Goal: Find specific page/section: Find specific page/section

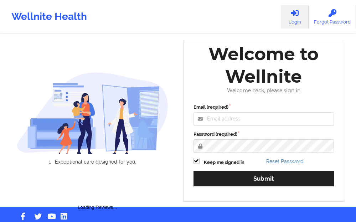
click at [250, 88] on div "Welcome to Wellnite" at bounding box center [264, 65] width 151 height 45
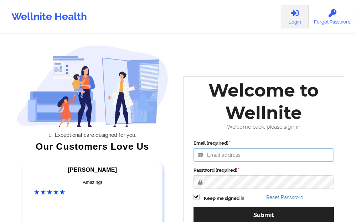
click at [217, 153] on input "Email (required)" at bounding box center [263, 155] width 141 height 14
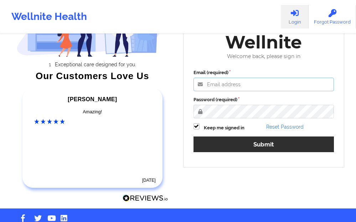
scroll to position [71, 0]
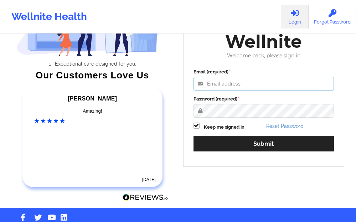
click at [223, 84] on input "Email (required)" at bounding box center [263, 84] width 141 height 14
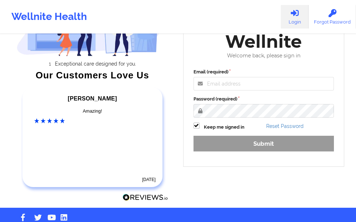
click at [222, 87] on input "Email (required)" at bounding box center [263, 84] width 141 height 14
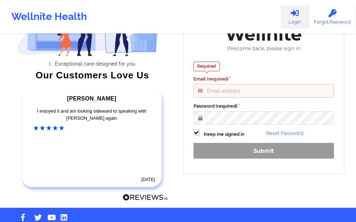
click at [217, 96] on input "Email (required)" at bounding box center [263, 91] width 141 height 14
paste input "[EMAIL_ADDRESS][DOMAIN_NAME]"
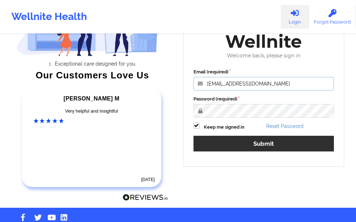
type input "[EMAIL_ADDRESS][DOMAIN_NAME]"
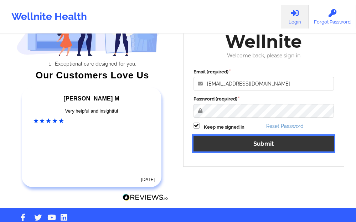
click at [222, 139] on button "Submit" at bounding box center [263, 143] width 141 height 15
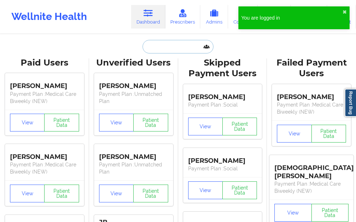
click at [175, 46] on input "text" at bounding box center [178, 47] width 71 height 14
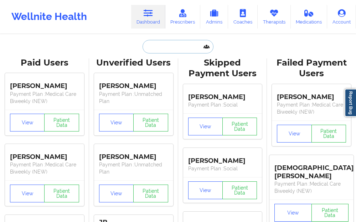
click at [175, 52] on input "text" at bounding box center [178, 47] width 71 height 14
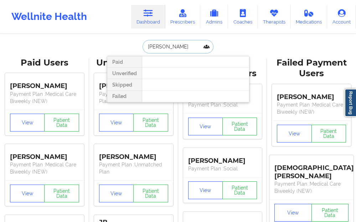
click at [177, 48] on input "[PERSON_NAME]" at bounding box center [178, 47] width 71 height 14
type input "[PERSON_NAME]"
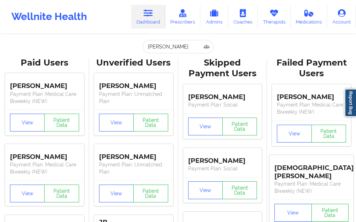
drag, startPoint x: 187, startPoint y: 47, endPoint x: 87, endPoint y: 55, distance: 99.7
click at [158, 46] on input "text" at bounding box center [178, 47] width 71 height 14
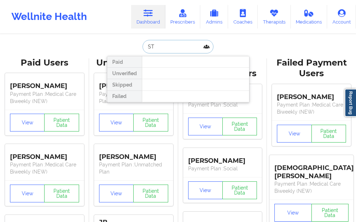
type input "S"
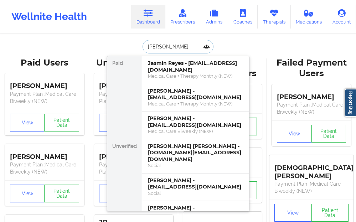
type input "[PERSON_NAME]"
drag, startPoint x: 170, startPoint y: 50, endPoint x: 97, endPoint y: 55, distance: 72.8
type input "[PERSON_NAME]"
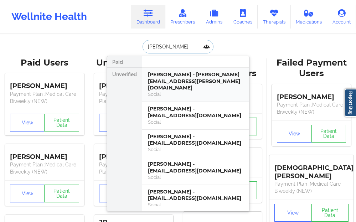
click at [174, 83] on div "[PERSON_NAME] - [PERSON_NAME][EMAIL_ADDRESS][PERSON_NAME][DOMAIN_NAME]" at bounding box center [195, 81] width 95 height 20
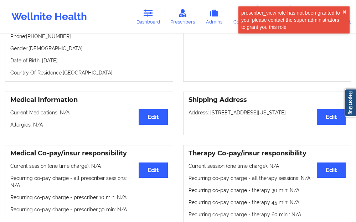
scroll to position [143, 0]
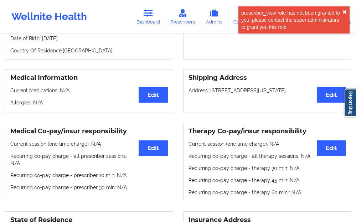
click at [345, 11] on button "✖︎" at bounding box center [344, 12] width 4 height 6
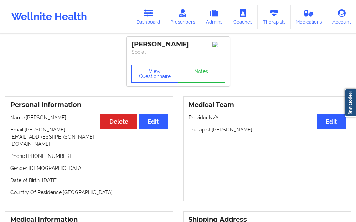
scroll to position [0, 0]
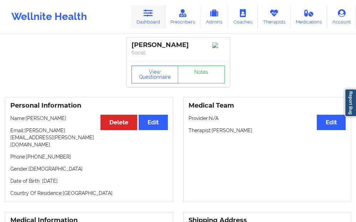
click at [152, 19] on link "Dashboard" at bounding box center [148, 17] width 34 height 24
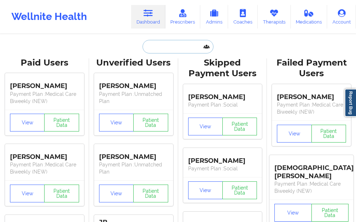
click at [155, 49] on input "text" at bounding box center [178, 47] width 71 height 14
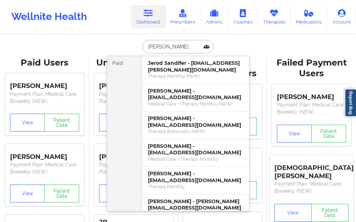
type input "[PERSON_NAME] [PERSON_NAME]"
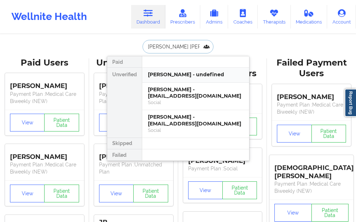
click at [162, 73] on div "[PERSON_NAME] - undefined" at bounding box center [195, 74] width 95 height 7
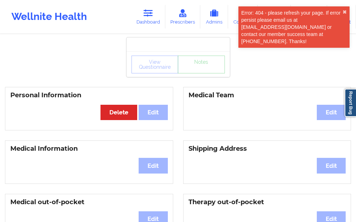
click at [341, 10] on div "Error: 404 - please refresh your page. If error persist please email us at [EMA…" at bounding box center [291, 27] width 101 height 36
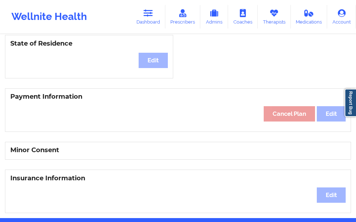
scroll to position [214, 0]
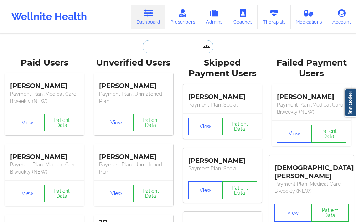
click at [161, 53] on input "text" at bounding box center [178, 47] width 71 height 14
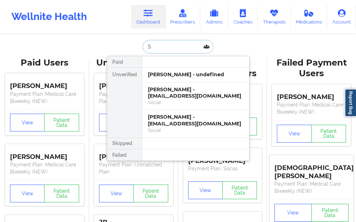
type input "SA"
click at [182, 98] on div "[PERSON_NAME] - [EMAIL_ADDRESS][DOMAIN_NAME]" at bounding box center [195, 92] width 95 height 13
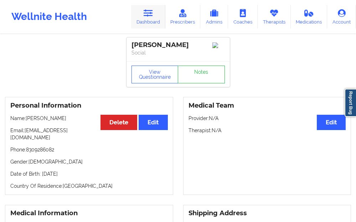
drag, startPoint x: 151, startPoint y: 16, endPoint x: 148, endPoint y: 28, distance: 12.4
click at [151, 16] on icon at bounding box center [148, 13] width 9 height 8
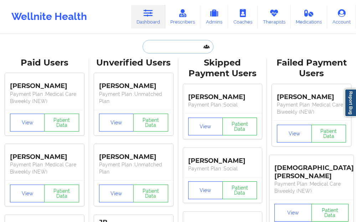
click at [150, 51] on input "text" at bounding box center [178, 47] width 71 height 14
paste input "Alesiah"
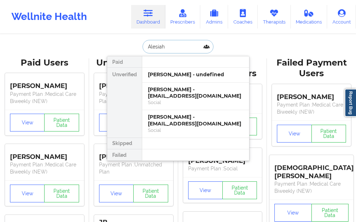
type input "Alesiah"
click at [162, 74] on div "[PERSON_NAME] - undefined" at bounding box center [195, 74] width 95 height 7
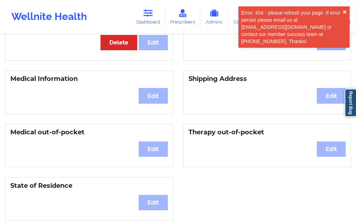
scroll to position [71, 0]
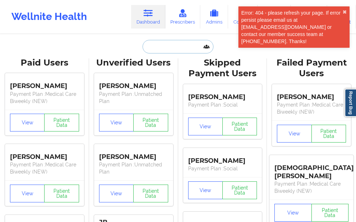
click at [158, 46] on input "text" at bounding box center [178, 47] width 71 height 14
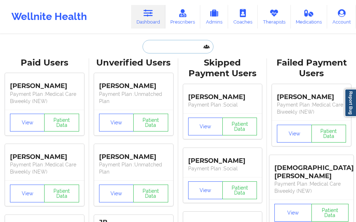
paste input "Alesiah"
type input "Alesiah"
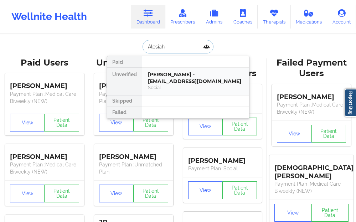
click at [159, 82] on div "[PERSON_NAME] - [EMAIL_ADDRESS][DOMAIN_NAME]" at bounding box center [195, 77] width 95 height 13
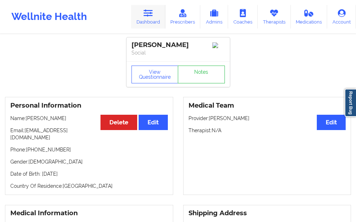
click at [157, 17] on link "Dashboard" at bounding box center [148, 17] width 34 height 24
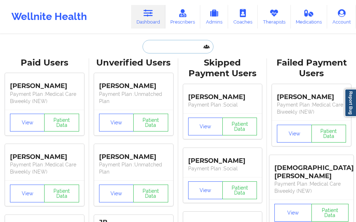
click at [157, 50] on input "text" at bounding box center [178, 47] width 71 height 14
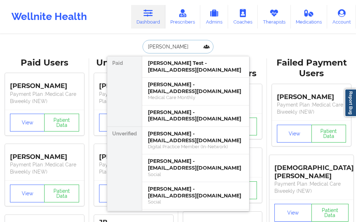
type input "[PERSON_NAME]"
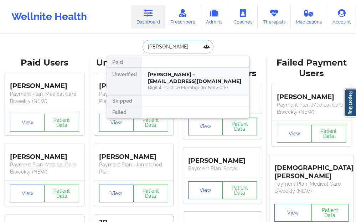
click at [158, 77] on div "[PERSON_NAME] - [EMAIL_ADDRESS][DOMAIN_NAME]" at bounding box center [195, 77] width 95 height 13
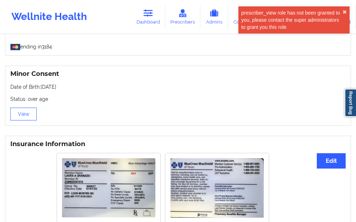
scroll to position [383, 0]
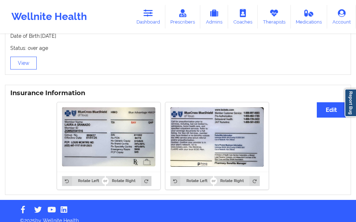
click at [127, 107] on img at bounding box center [108, 136] width 93 height 59
click at [199, 128] on img at bounding box center [216, 137] width 93 height 60
click at [91, 120] on img at bounding box center [108, 136] width 93 height 59
click at [99, 130] on img at bounding box center [108, 136] width 93 height 59
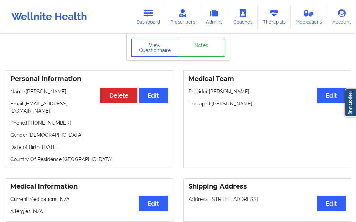
scroll to position [0, 0]
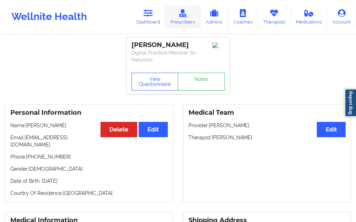
click at [176, 19] on link "Prescribers" at bounding box center [182, 17] width 35 height 24
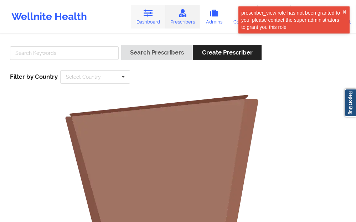
click at [150, 23] on link "Dashboard" at bounding box center [148, 17] width 34 height 24
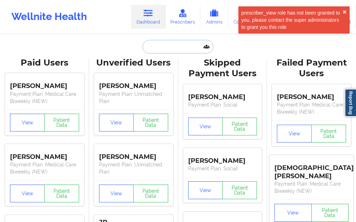
click at [151, 46] on input "text" at bounding box center [178, 47] width 71 height 14
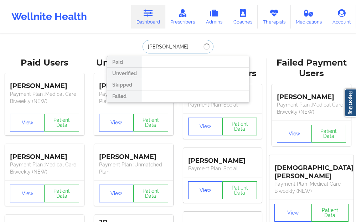
type input "alesiah"
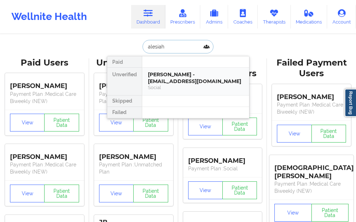
click at [146, 77] on div "[PERSON_NAME] - [EMAIL_ADDRESS][DOMAIN_NAME] Social" at bounding box center [195, 81] width 107 height 27
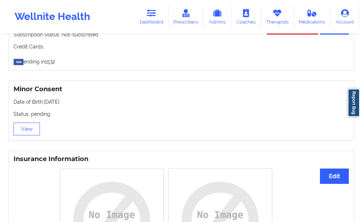
scroll to position [417, 0]
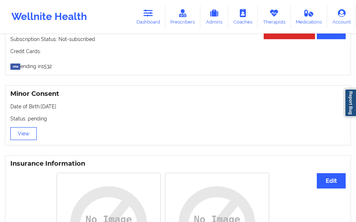
click at [24, 130] on button "View" at bounding box center [23, 133] width 26 height 13
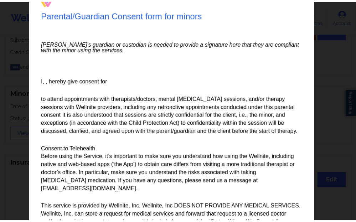
scroll to position [71, 0]
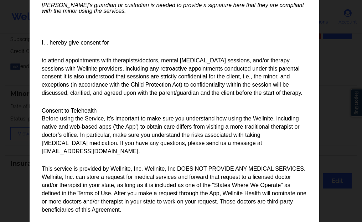
click at [338, 109] on div "Parental/Guardian Consent form for minors Minor's guardian or custodian is need…" at bounding box center [181, 111] width 362 height 222
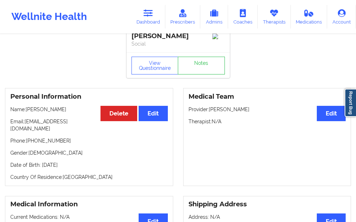
scroll to position [0, 0]
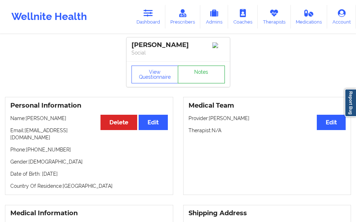
click at [208, 78] on link "Notes" at bounding box center [201, 75] width 47 height 18
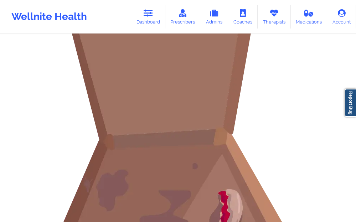
scroll to position [107, 0]
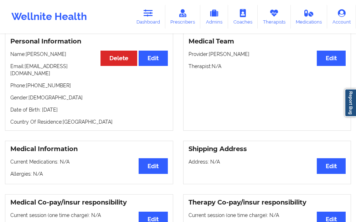
scroll to position [71, 0]
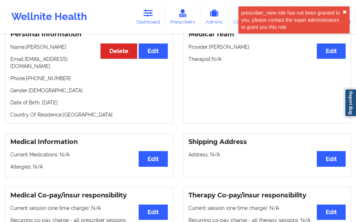
click at [343, 10] on button "✖︎" at bounding box center [344, 12] width 4 height 6
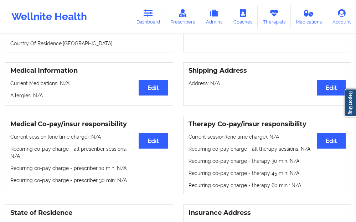
scroll to position [0, 0]
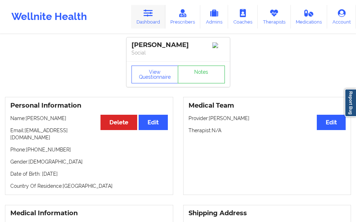
click at [150, 19] on link "Dashboard" at bounding box center [148, 17] width 34 height 24
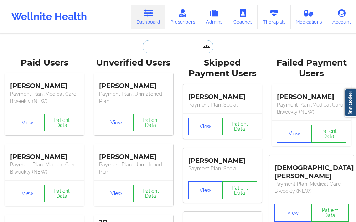
click at [158, 49] on input "text" at bounding box center [178, 47] width 71 height 14
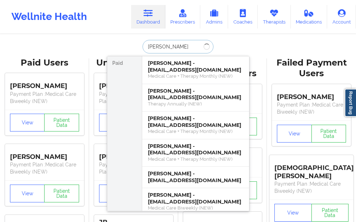
type input "[PERSON_NAME]"
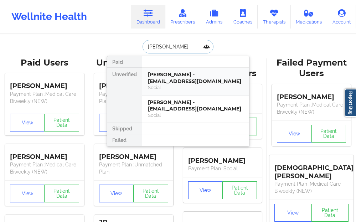
click at [161, 76] on div "[PERSON_NAME] - [EMAIL_ADDRESS][DOMAIN_NAME]" at bounding box center [195, 77] width 95 height 13
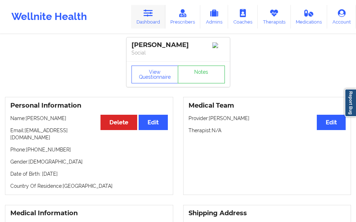
drag, startPoint x: 156, startPoint y: 16, endPoint x: 151, endPoint y: 22, distance: 7.7
click at [156, 16] on link "Dashboard" at bounding box center [148, 17] width 34 height 24
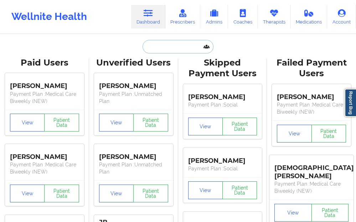
click at [159, 46] on input "text" at bounding box center [178, 47] width 71 height 14
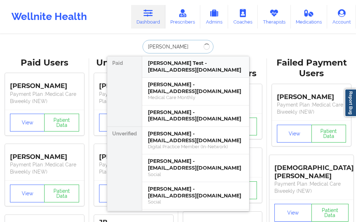
type input "[PERSON_NAME]"
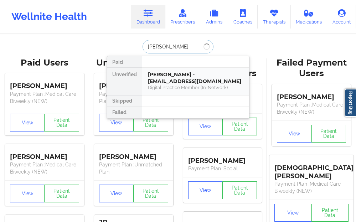
click at [164, 78] on div "[PERSON_NAME] - [EMAIL_ADDRESS][DOMAIN_NAME]" at bounding box center [195, 77] width 95 height 13
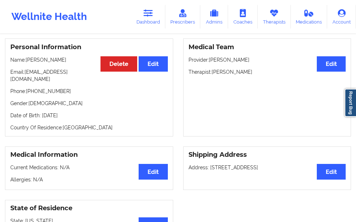
scroll to position [27, 0]
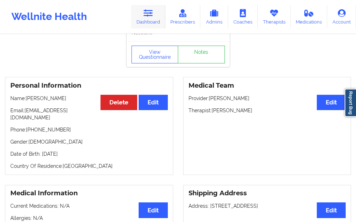
click at [151, 24] on link "Dashboard" at bounding box center [148, 17] width 34 height 24
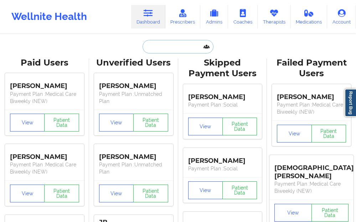
click at [186, 43] on input "text" at bounding box center [178, 47] width 71 height 14
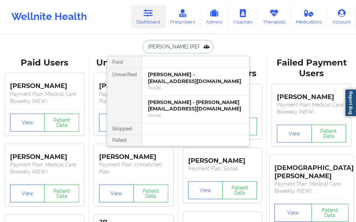
type input "[PERSON_NAME]"
click at [164, 82] on div "[PERSON_NAME] - [EMAIL_ADDRESS][DOMAIN_NAME]" at bounding box center [195, 77] width 95 height 13
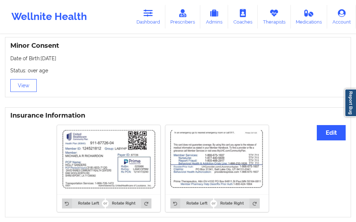
scroll to position [497, 0]
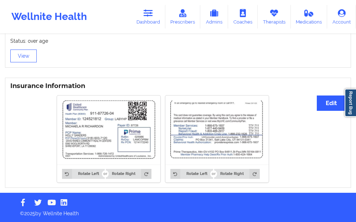
click at [111, 146] on img at bounding box center [108, 130] width 93 height 60
click at [108, 145] on img at bounding box center [108, 130] width 93 height 60
click at [152, 21] on link "Dashboard" at bounding box center [148, 17] width 34 height 24
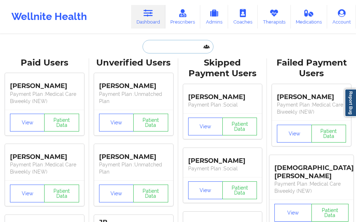
click at [149, 45] on input "text" at bounding box center [178, 47] width 71 height 14
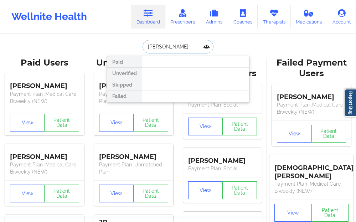
click at [160, 44] on input "[PERSON_NAME]" at bounding box center [178, 47] width 71 height 14
type input "[PERSON_NAME]"
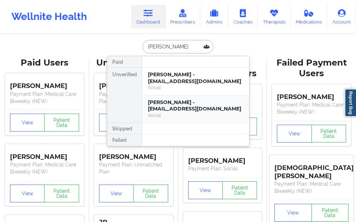
click at [179, 109] on div "[PERSON_NAME] - [EMAIL_ADDRESS][DOMAIN_NAME]" at bounding box center [195, 105] width 95 height 13
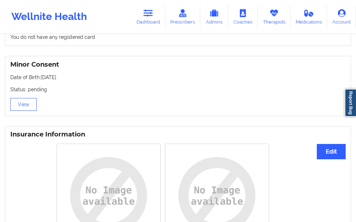
scroll to position [414, 0]
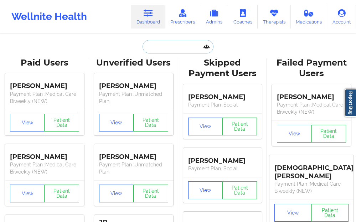
click at [162, 45] on input "text" at bounding box center [178, 47] width 71 height 14
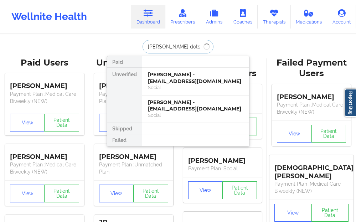
type input "[PERSON_NAME]"
click at [160, 76] on div "[PERSON_NAME] - [EMAIL_ADDRESS][DOMAIN_NAME]" at bounding box center [195, 77] width 95 height 13
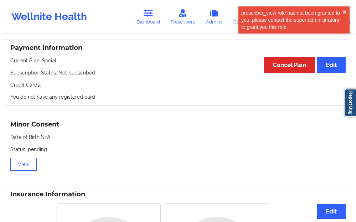
scroll to position [379, 0]
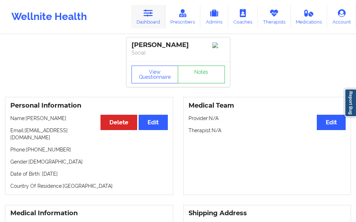
click at [153, 17] on link "Dashboard" at bounding box center [148, 17] width 34 height 24
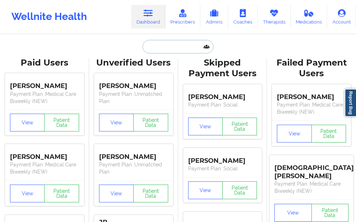
click at [151, 46] on input "text" at bounding box center [178, 47] width 71 height 14
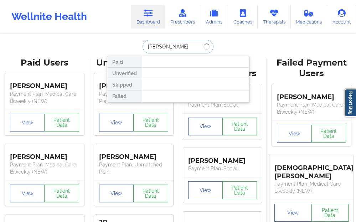
type input "[PERSON_NAME]"
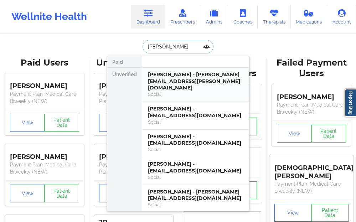
click at [166, 91] on div "Social" at bounding box center [195, 94] width 95 height 6
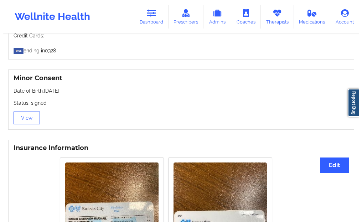
scroll to position [428, 0]
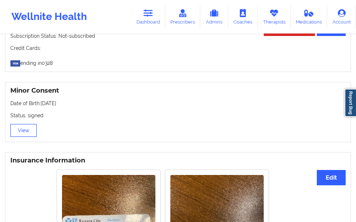
click at [22, 124] on button "View" at bounding box center [23, 130] width 26 height 13
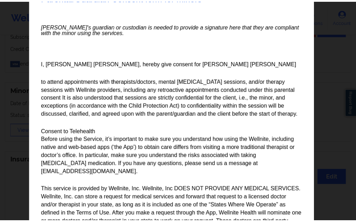
scroll to position [0, 0]
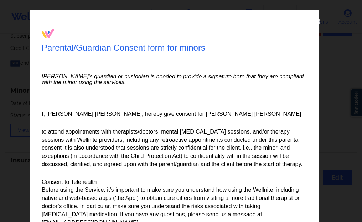
click at [339, 91] on div "Parental/Guardian Consent form for minors Minor's guardian or custodian is need…" at bounding box center [181, 111] width 362 height 222
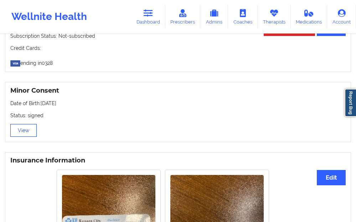
click at [25, 124] on button "View" at bounding box center [23, 130] width 26 height 13
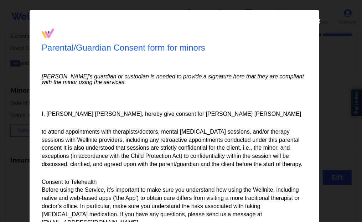
click at [317, 21] on icon at bounding box center [318, 20] width 11 height 11
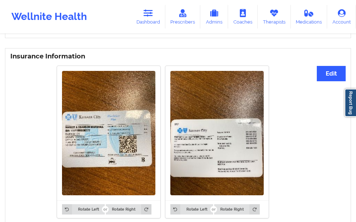
scroll to position [535, 0]
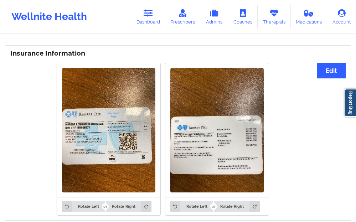
click at [102, 137] on img at bounding box center [108, 130] width 93 height 124
click at [222, 155] on img at bounding box center [216, 130] width 93 height 124
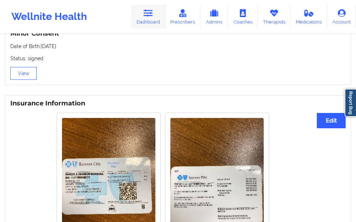
scroll to position [484, 0]
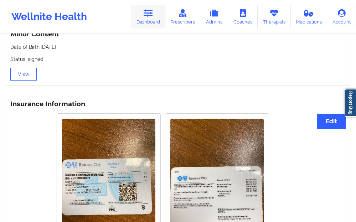
click at [151, 18] on link "Dashboard" at bounding box center [148, 17] width 34 height 24
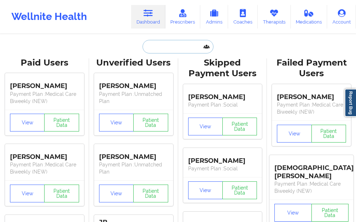
click at [172, 42] on input "text" at bounding box center [178, 47] width 71 height 14
paste input "Hyatt"
type input "Hyatt"
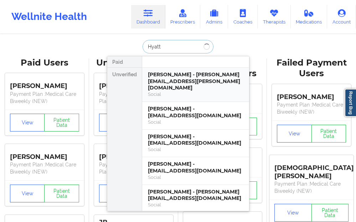
click at [174, 80] on div "[PERSON_NAME] - [PERSON_NAME][EMAIL_ADDRESS][PERSON_NAME][DOMAIN_NAME]" at bounding box center [195, 81] width 95 height 20
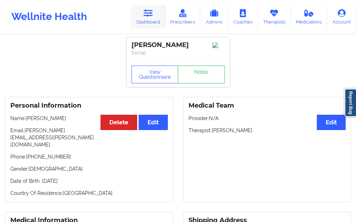
click at [149, 19] on link "Dashboard" at bounding box center [148, 17] width 34 height 24
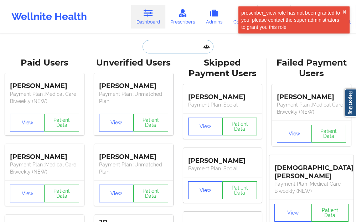
click at [155, 49] on input "text" at bounding box center [178, 47] width 71 height 14
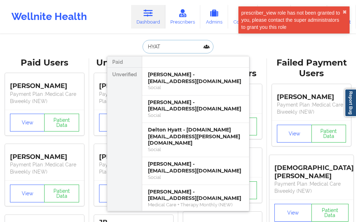
type input "HYATT"
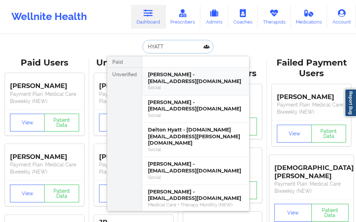
click at [160, 86] on div "Social" at bounding box center [195, 87] width 95 height 6
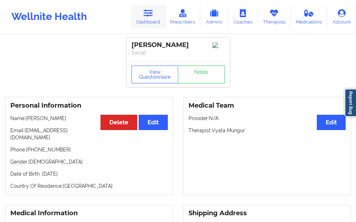
click at [147, 17] on icon at bounding box center [148, 13] width 9 height 8
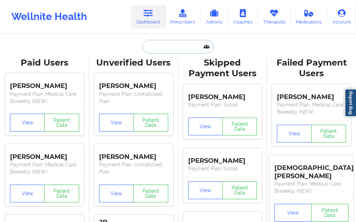
click at [149, 49] on input "text" at bounding box center [178, 47] width 71 height 14
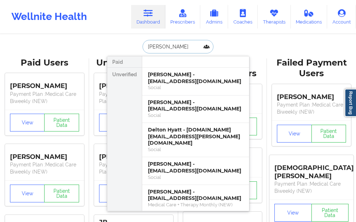
type input "KELISE"
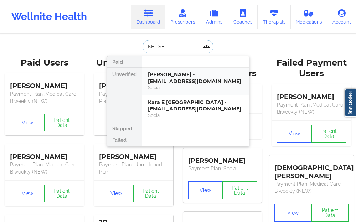
click at [151, 86] on div "Social" at bounding box center [195, 87] width 95 height 6
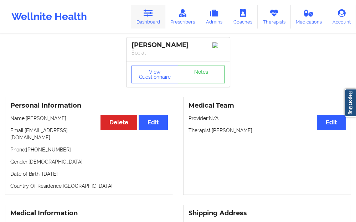
click at [153, 19] on link "Dashboard" at bounding box center [148, 17] width 34 height 24
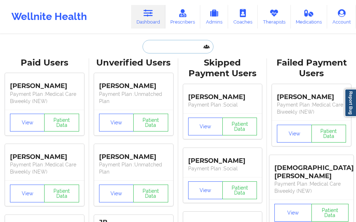
click at [167, 50] on input "text" at bounding box center [178, 47] width 71 height 14
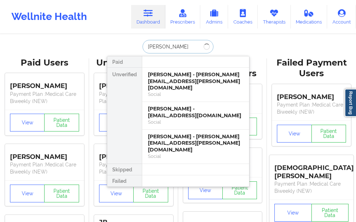
type input "[PERSON_NAME]"
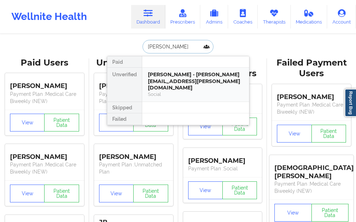
click at [152, 81] on div "[PERSON_NAME] - [PERSON_NAME][EMAIL_ADDRESS][PERSON_NAME][DOMAIN_NAME]" at bounding box center [195, 81] width 95 height 20
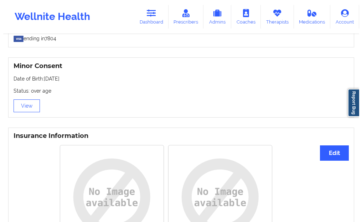
scroll to position [453, 0]
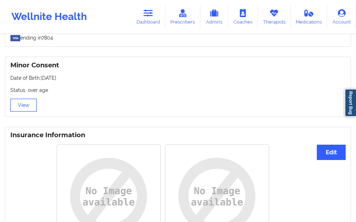
click at [26, 99] on button "View" at bounding box center [23, 105] width 26 height 13
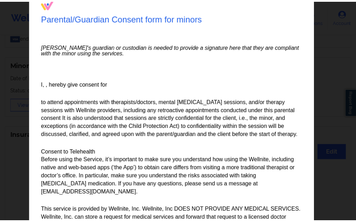
scroll to position [0, 0]
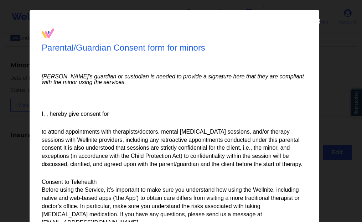
click at [344, 76] on div "Parental/Guardian Consent form for minors Minor's guardian or custodian is need…" at bounding box center [181, 111] width 362 height 222
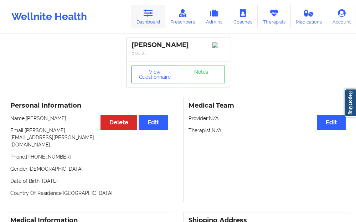
click at [155, 15] on link "Dashboard" at bounding box center [148, 17] width 34 height 24
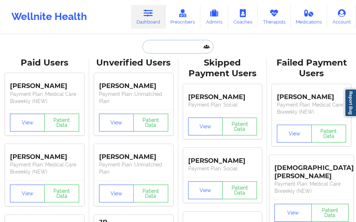
click at [152, 51] on input "text" at bounding box center [178, 47] width 71 height 14
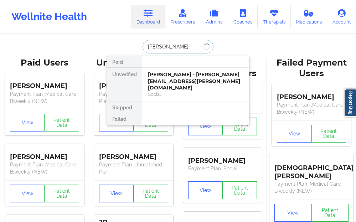
type input "BENTLEY"
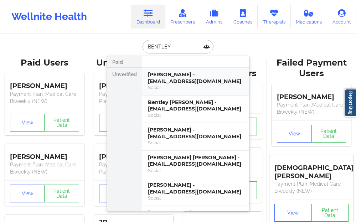
click at [167, 76] on div "[PERSON_NAME] - [EMAIL_ADDRESS][DOMAIN_NAME]" at bounding box center [195, 77] width 95 height 13
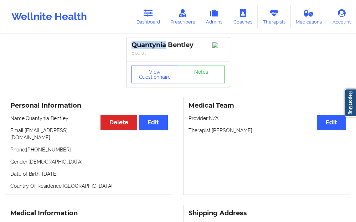
drag, startPoint x: 166, startPoint y: 44, endPoint x: 132, endPoint y: 45, distance: 34.2
click at [132, 45] on div "Quantynia Bentley" at bounding box center [177, 45] width 93 height 8
copy div "Quantynia"
click at [155, 14] on link "Dashboard" at bounding box center [148, 17] width 34 height 24
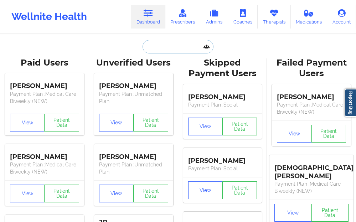
click at [152, 45] on input "text" at bounding box center [178, 47] width 71 height 14
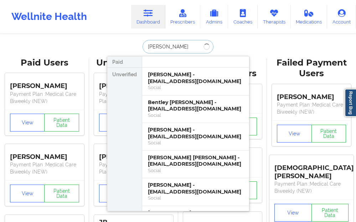
type input "[PERSON_NAME]"
click at [155, 83] on div "[PERSON_NAME] - [EMAIL_ADDRESS][DOMAIN_NAME]" at bounding box center [195, 77] width 95 height 13
